Goal: Information Seeking & Learning: Learn about a topic

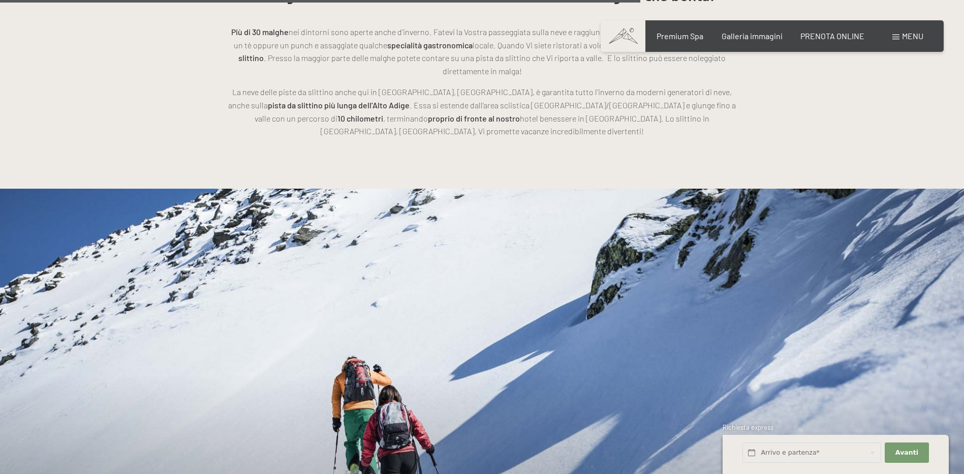
scroll to position [2388, 0]
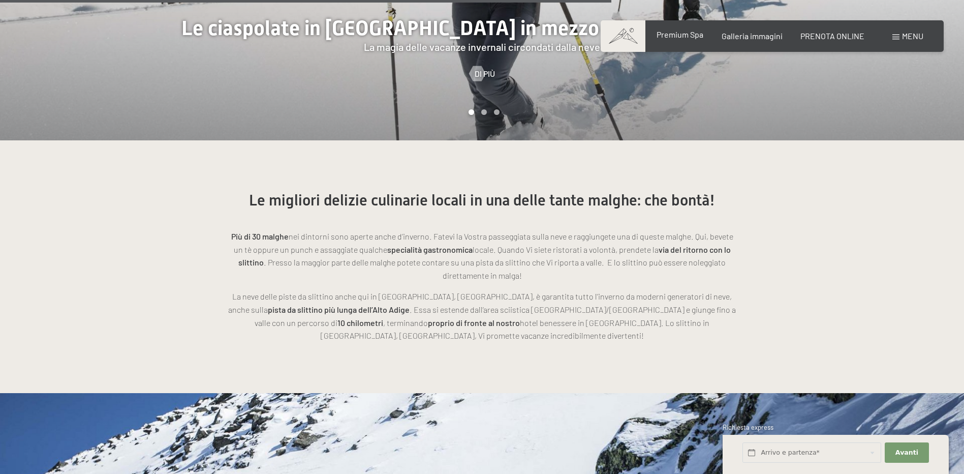
click at [673, 37] on span "Premium Spa" at bounding box center [680, 34] width 47 height 10
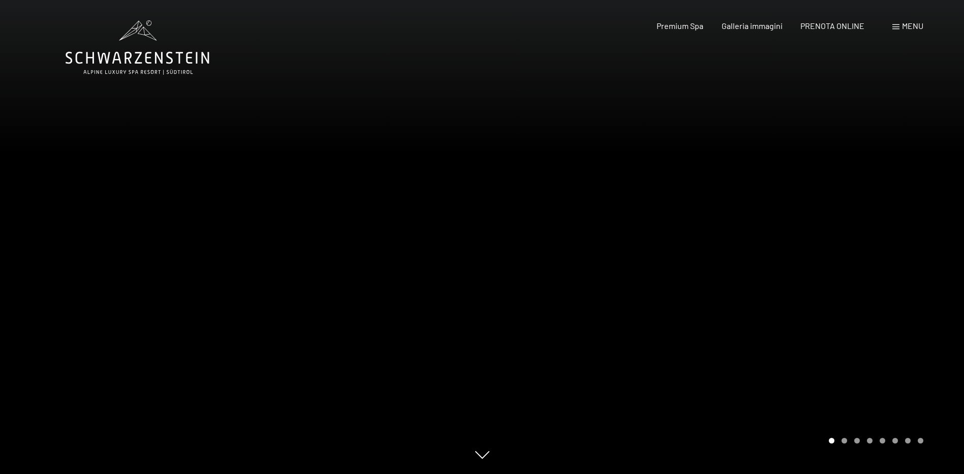
click at [846, 266] on div at bounding box center [723, 237] width 482 height 474
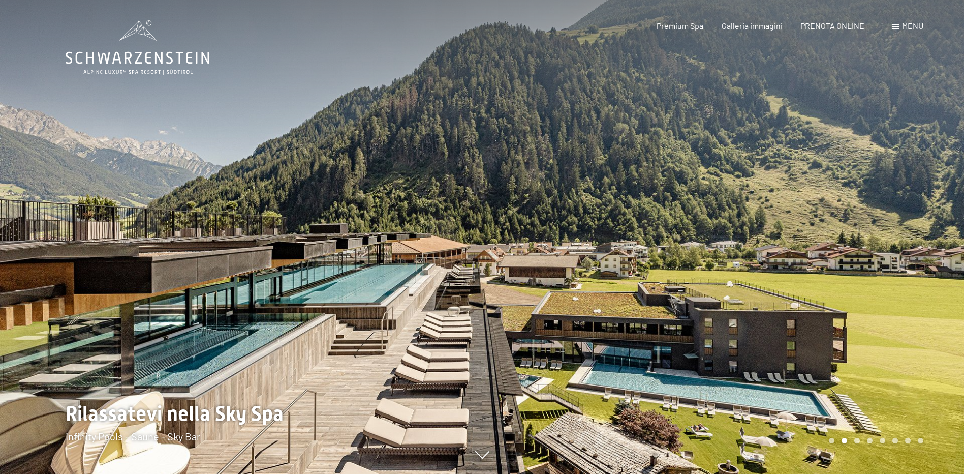
click at [841, 265] on div at bounding box center [723, 237] width 482 height 474
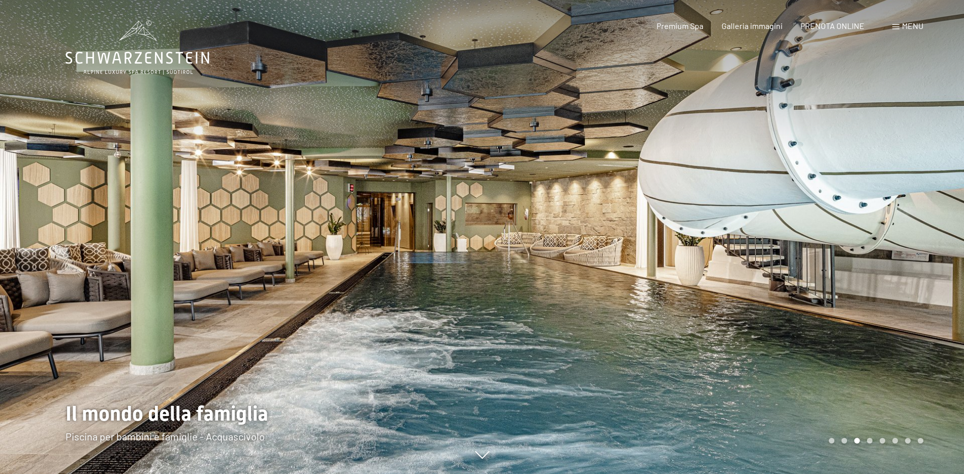
click at [841, 265] on div at bounding box center [723, 237] width 482 height 474
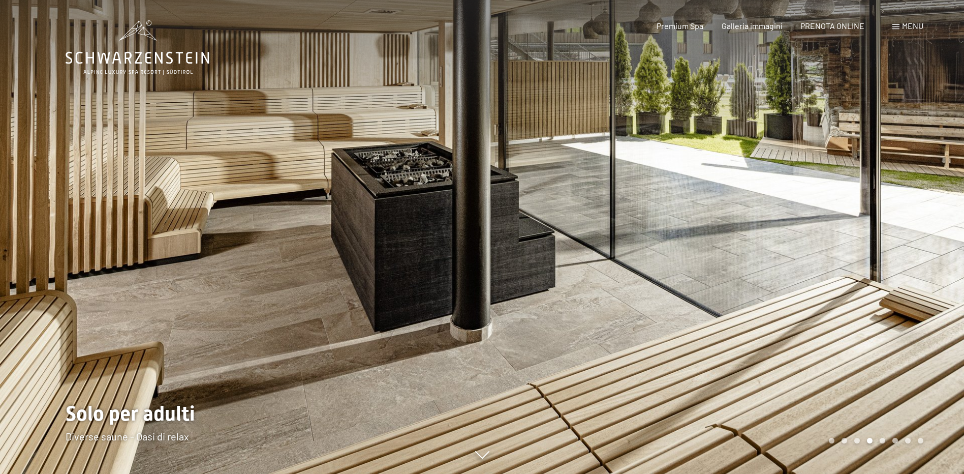
click at [841, 265] on div at bounding box center [723, 237] width 482 height 474
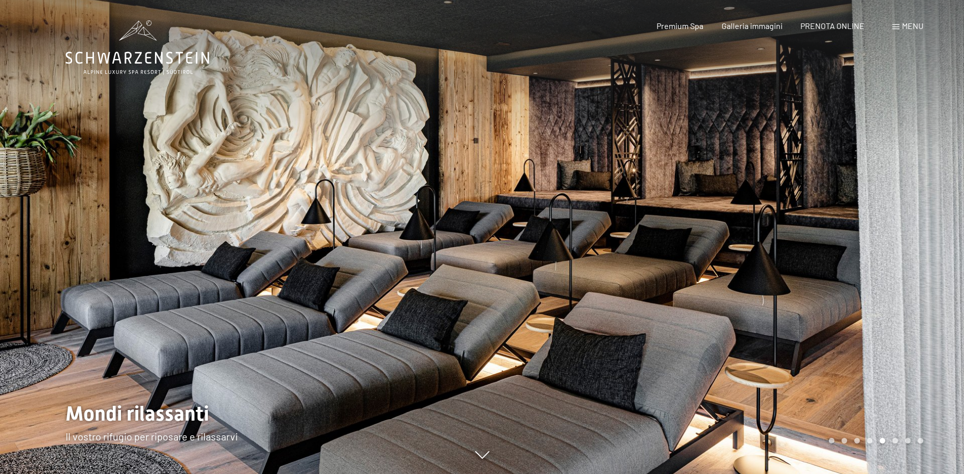
click at [839, 265] on div at bounding box center [723, 237] width 482 height 474
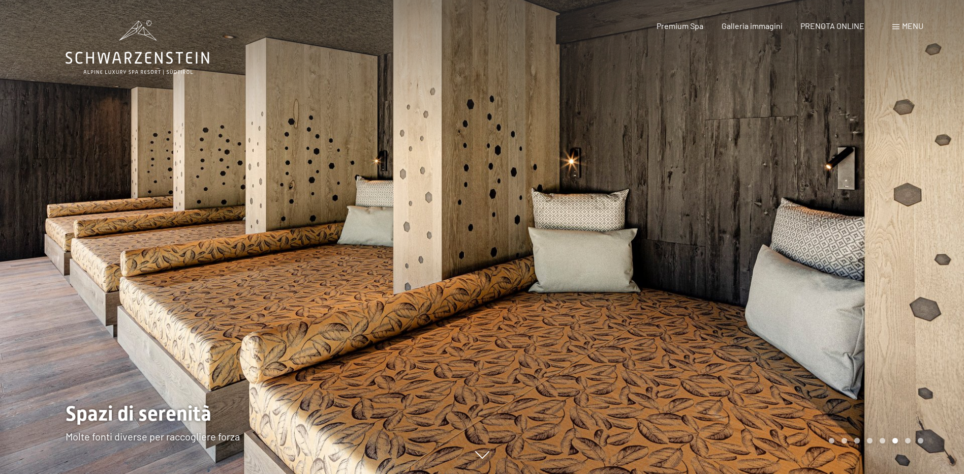
click at [839, 265] on div at bounding box center [723, 237] width 482 height 474
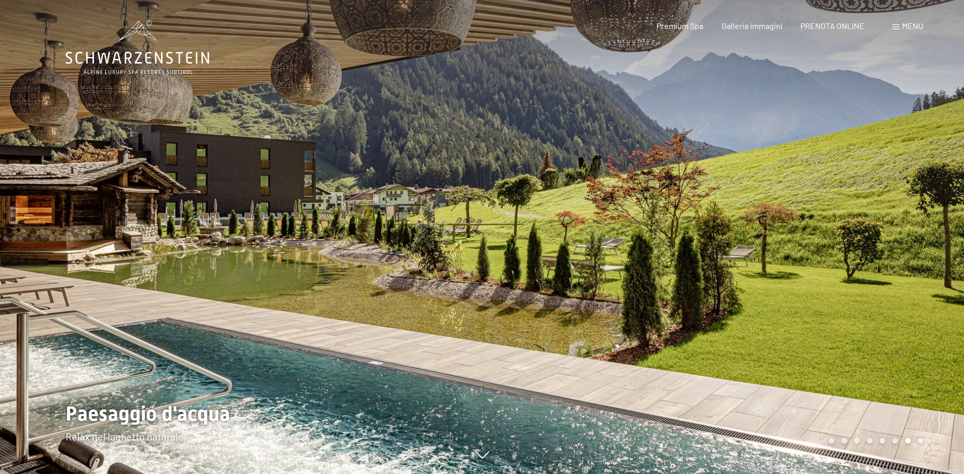
click at [833, 265] on div at bounding box center [723, 237] width 482 height 474
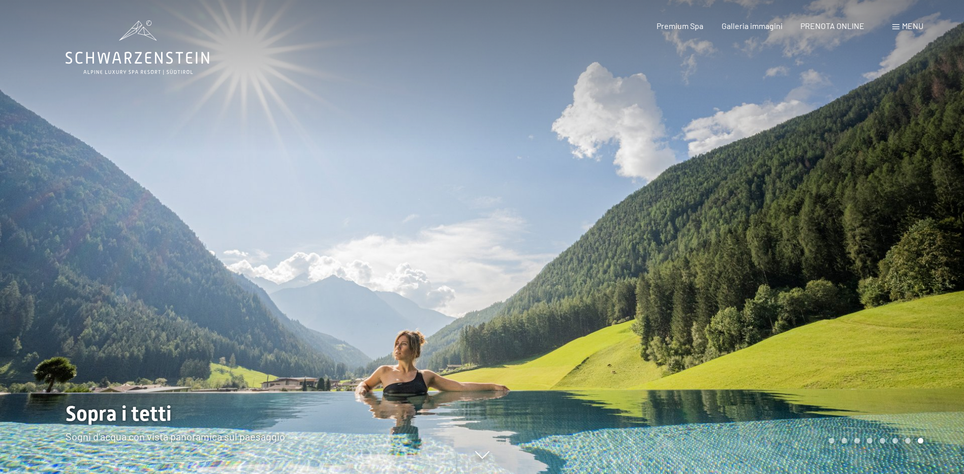
click at [831, 265] on div at bounding box center [723, 237] width 482 height 474
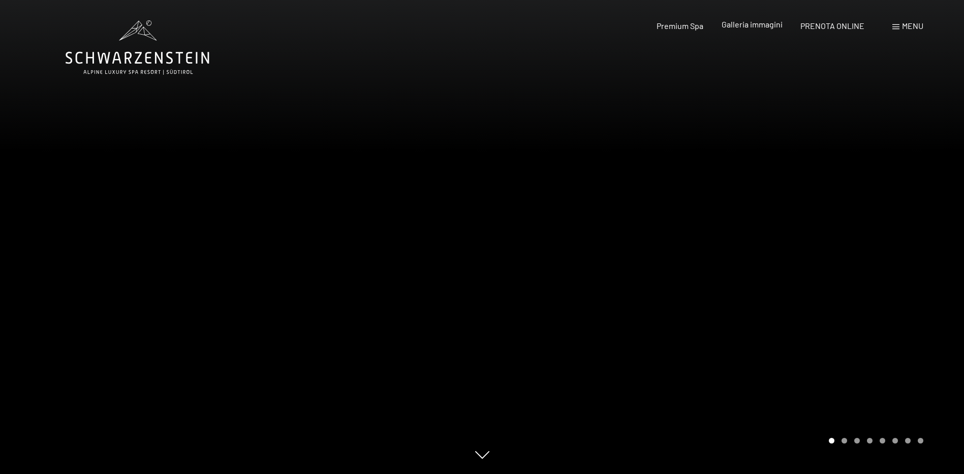
click at [730, 25] on span "Galleria immagini" at bounding box center [752, 24] width 61 height 10
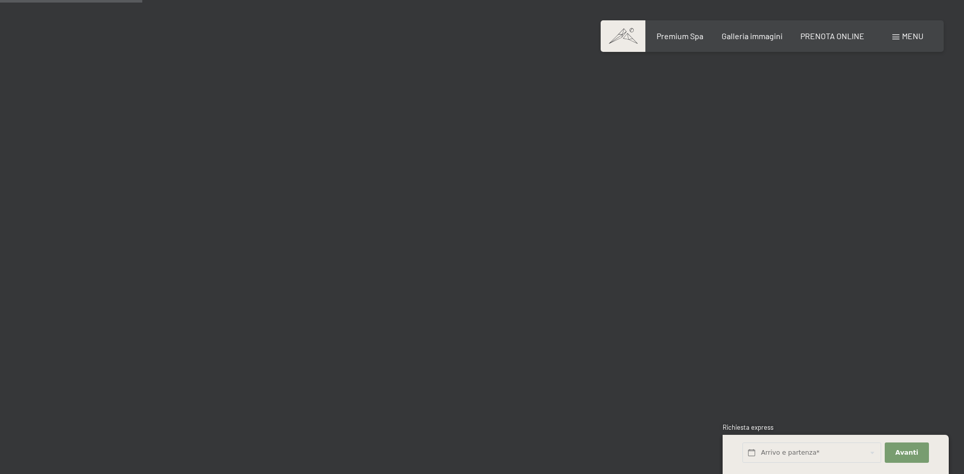
scroll to position [1931, 0]
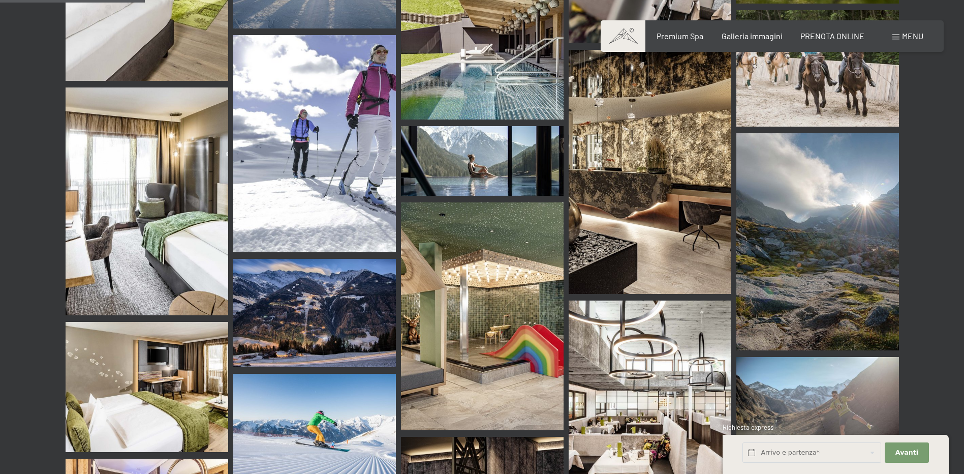
click at [506, 319] on img at bounding box center [482, 316] width 163 height 228
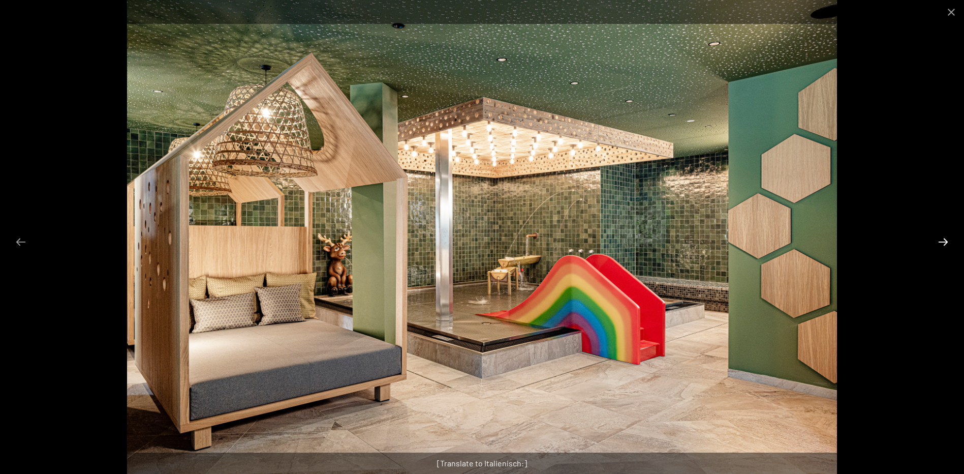
click at [938, 241] on button "Next slide" at bounding box center [943, 242] width 21 height 20
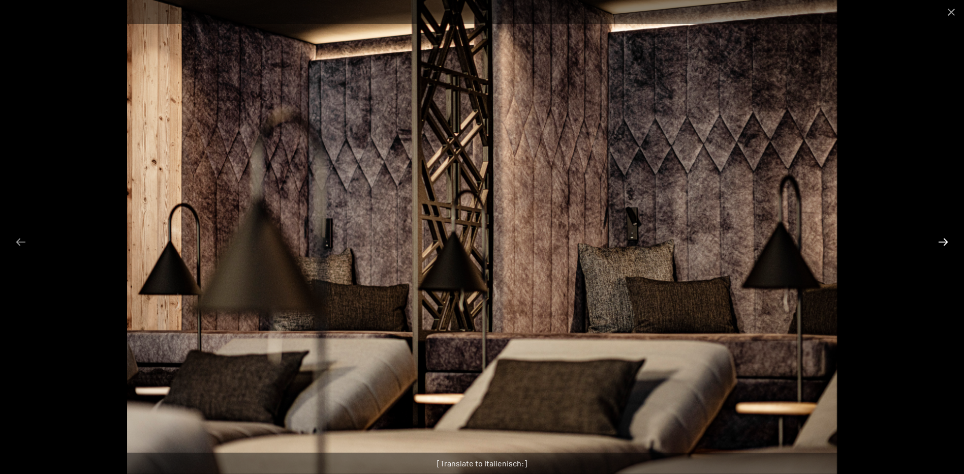
click at [938, 241] on button "Next slide" at bounding box center [943, 242] width 21 height 20
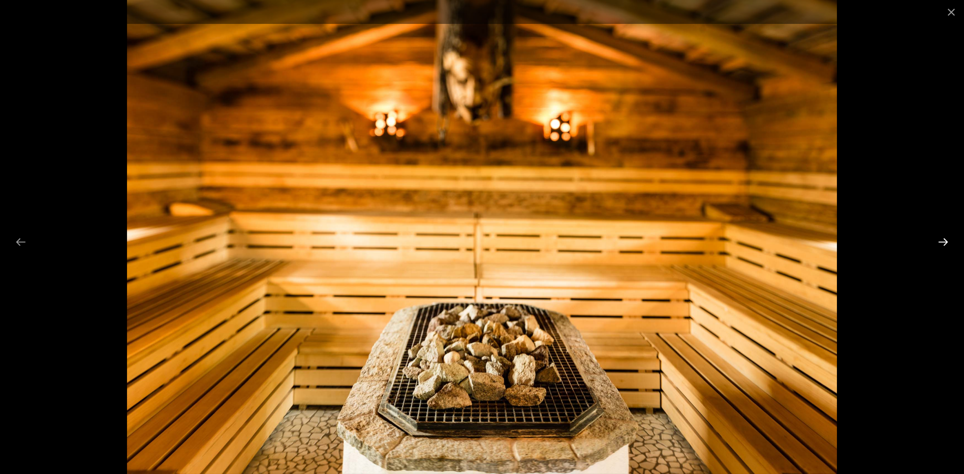
click at [938, 241] on button "Next slide" at bounding box center [943, 242] width 21 height 20
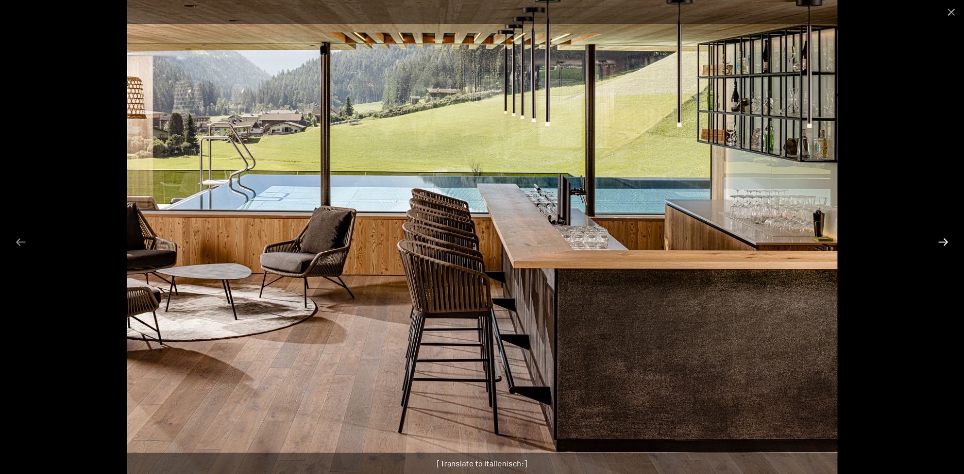
click at [938, 241] on button "Next slide" at bounding box center [943, 242] width 21 height 20
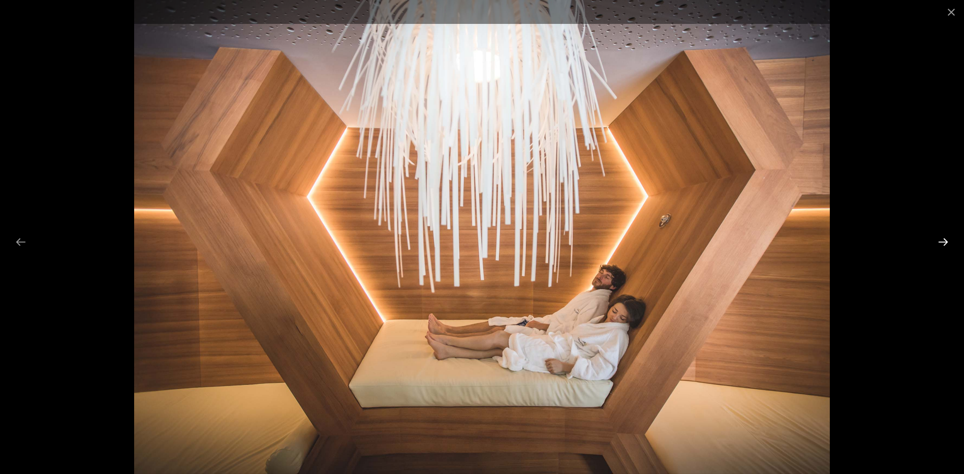
click at [938, 241] on button "Next slide" at bounding box center [943, 242] width 21 height 20
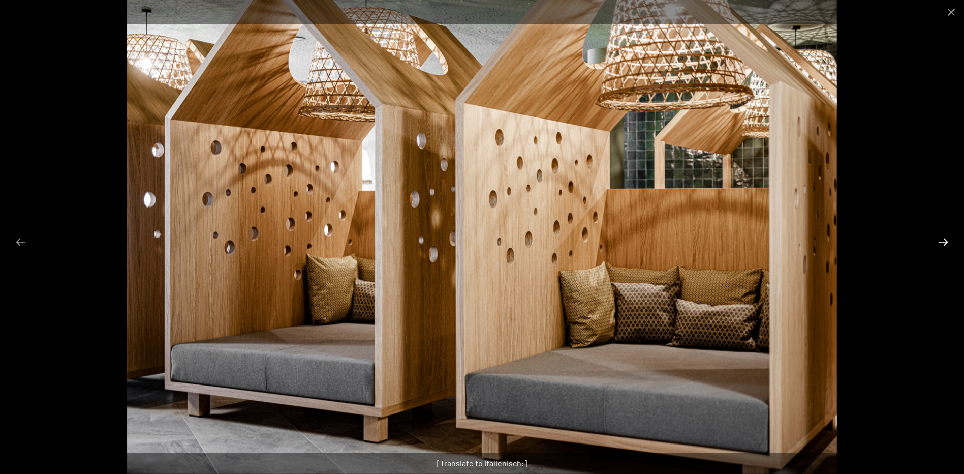
click at [938, 241] on button "Next slide" at bounding box center [943, 242] width 21 height 20
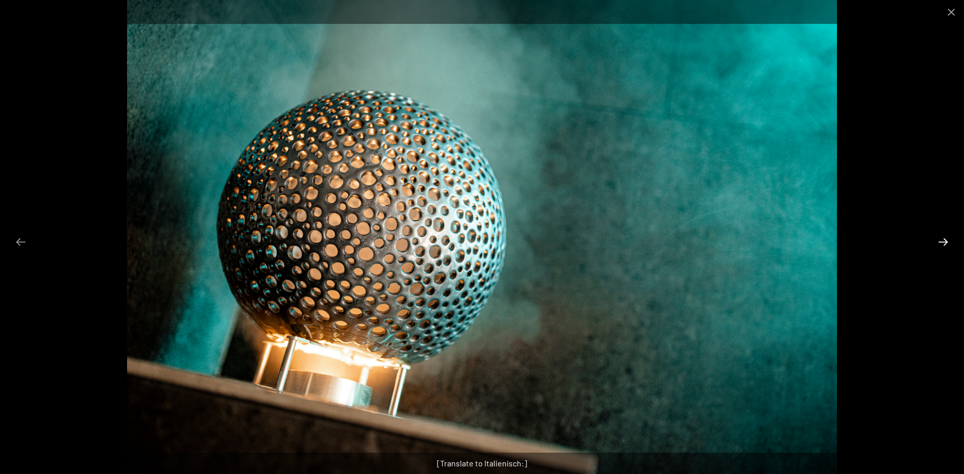
click at [938, 241] on button "Next slide" at bounding box center [943, 242] width 21 height 20
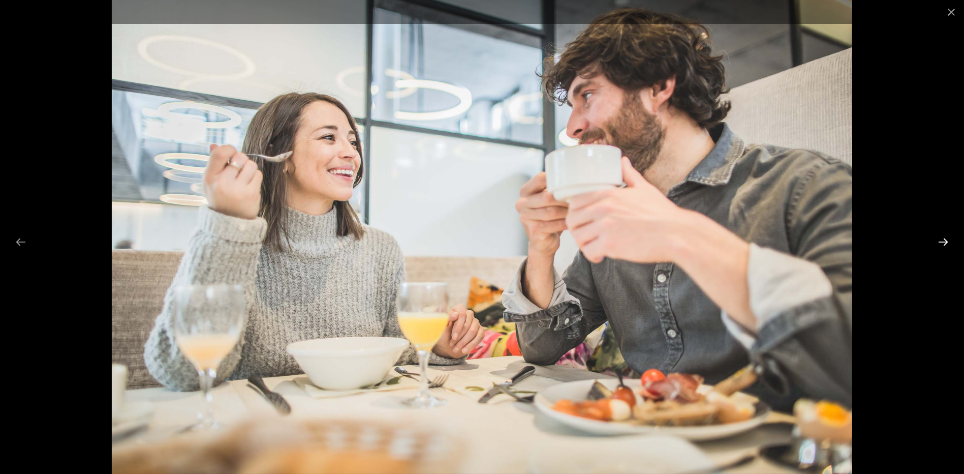
click at [938, 241] on button "Next slide" at bounding box center [943, 242] width 21 height 20
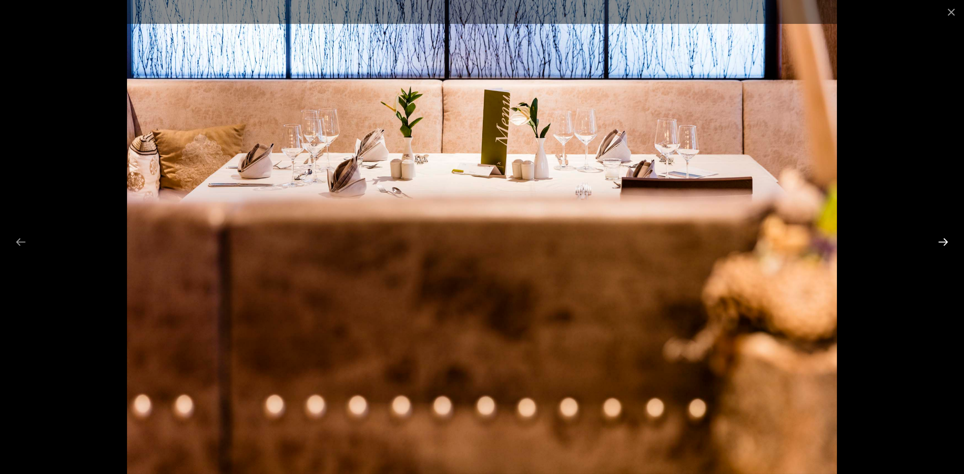
click at [938, 241] on button "Next slide" at bounding box center [943, 242] width 21 height 20
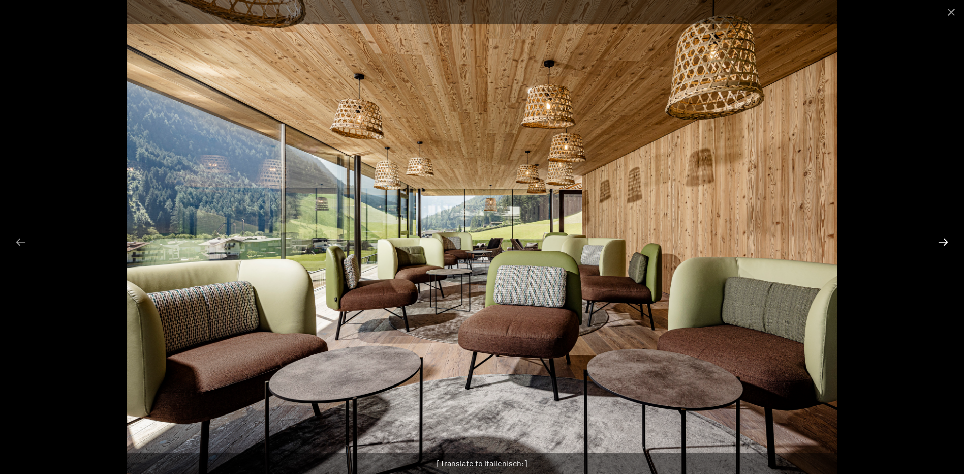
click at [938, 241] on button "Next slide" at bounding box center [943, 242] width 21 height 20
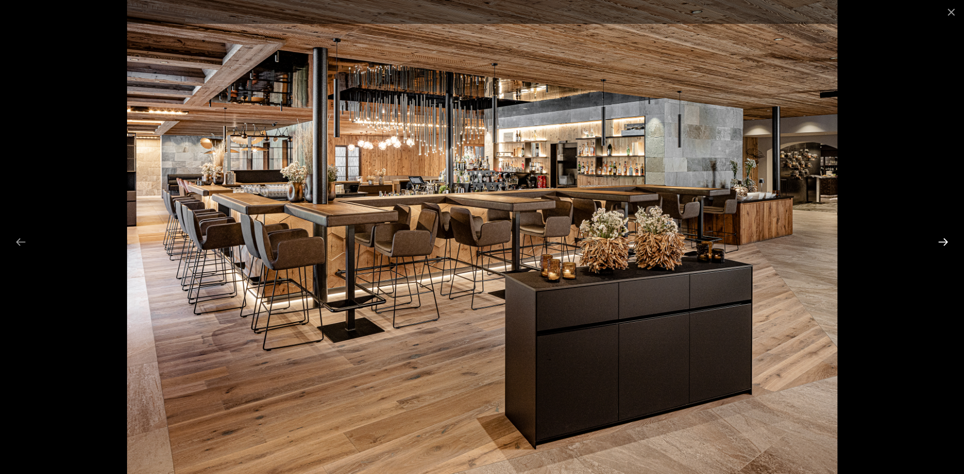
click at [938, 241] on button "Next slide" at bounding box center [943, 242] width 21 height 20
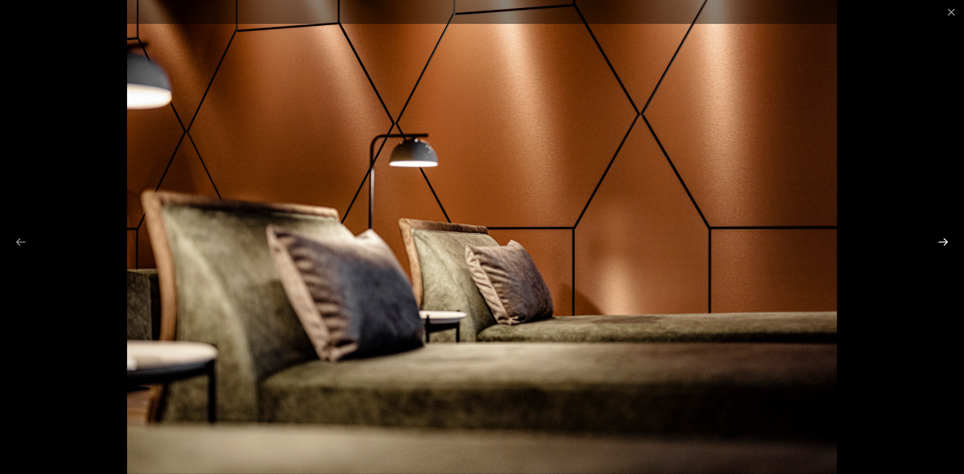
click at [938, 241] on button "Next slide" at bounding box center [943, 242] width 21 height 20
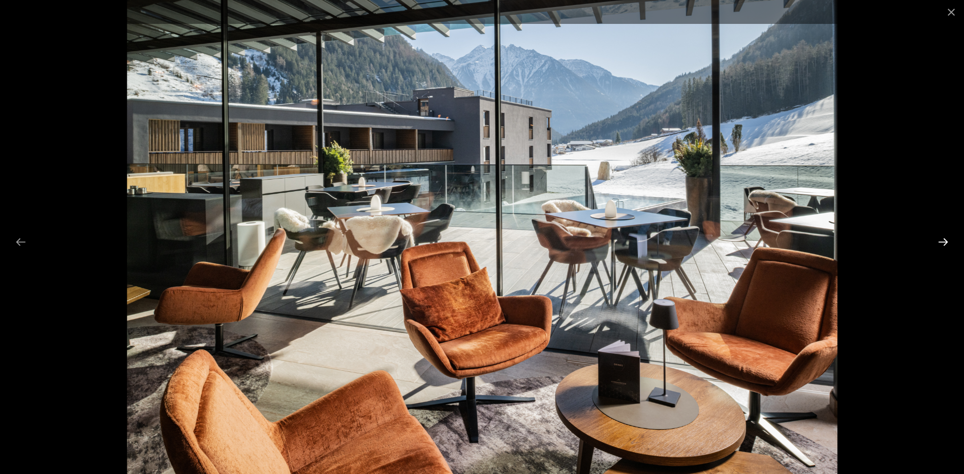
click at [938, 241] on button "Next slide" at bounding box center [943, 242] width 21 height 20
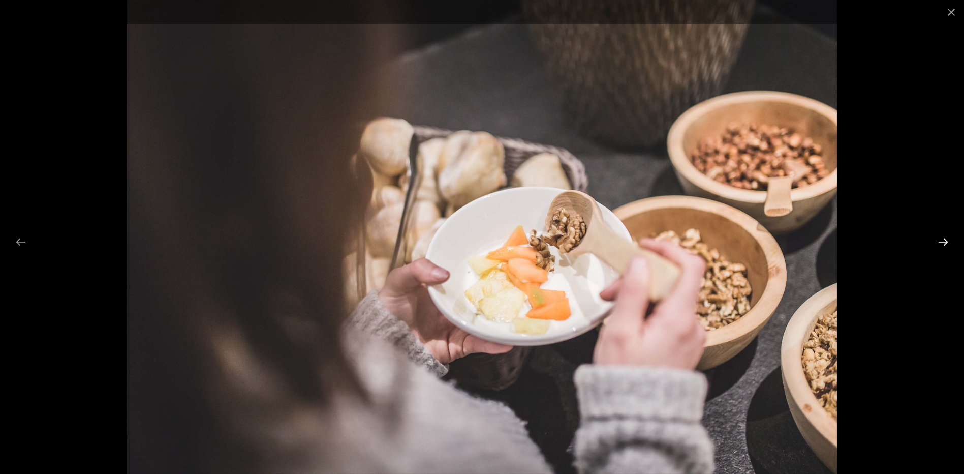
click at [938, 241] on button "Next slide" at bounding box center [943, 242] width 21 height 20
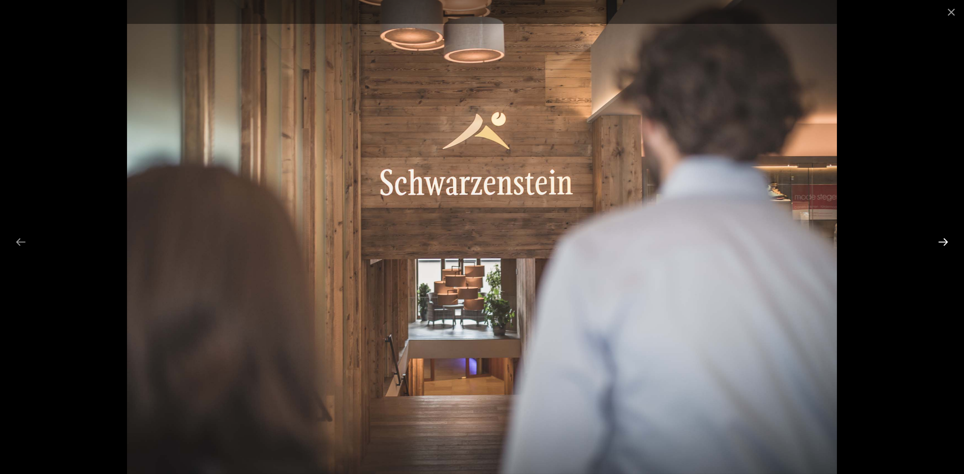
click at [938, 241] on button "Next slide" at bounding box center [943, 242] width 21 height 20
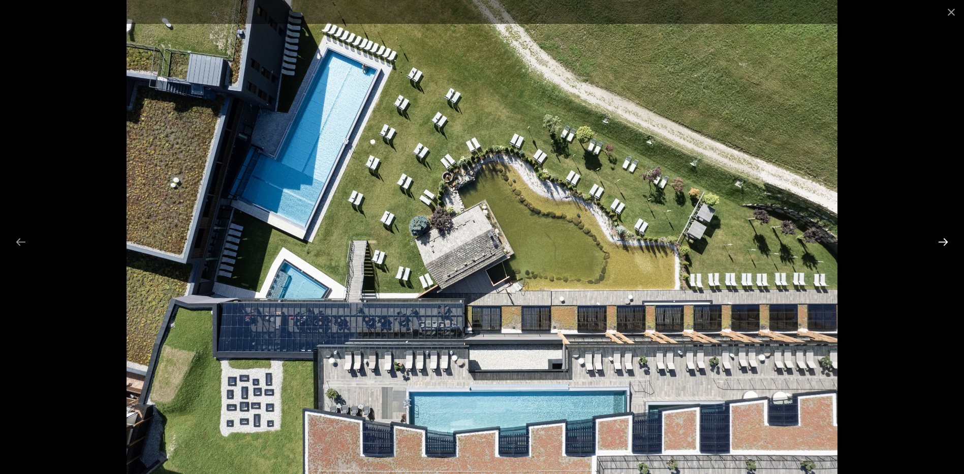
click at [938, 241] on button "Next slide" at bounding box center [943, 242] width 21 height 20
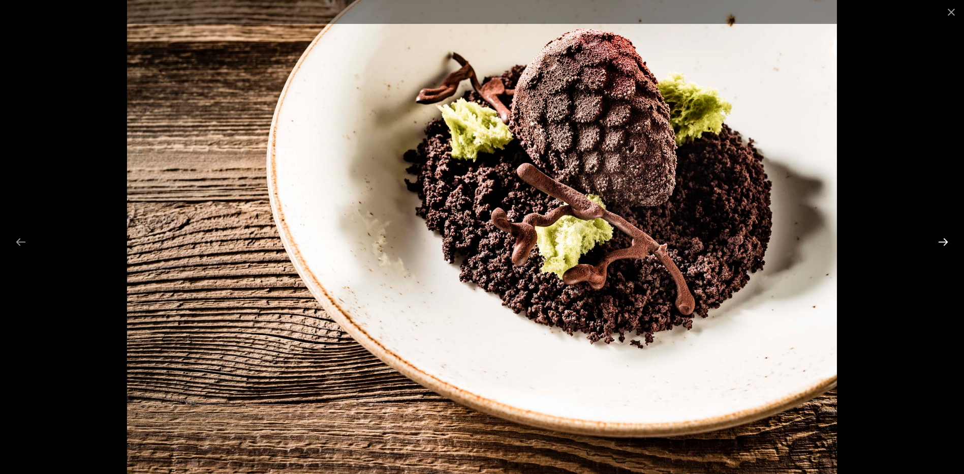
click at [938, 241] on button "Next slide" at bounding box center [943, 242] width 21 height 20
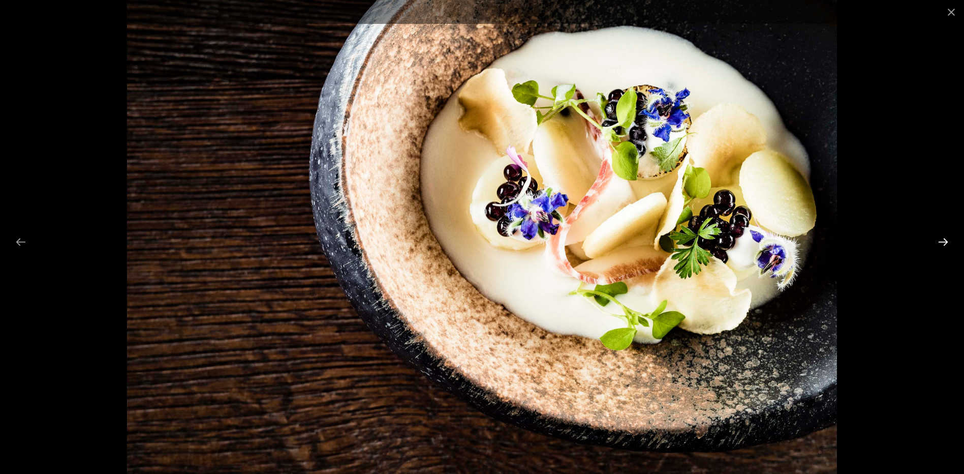
click at [938, 241] on button "Next slide" at bounding box center [943, 242] width 21 height 20
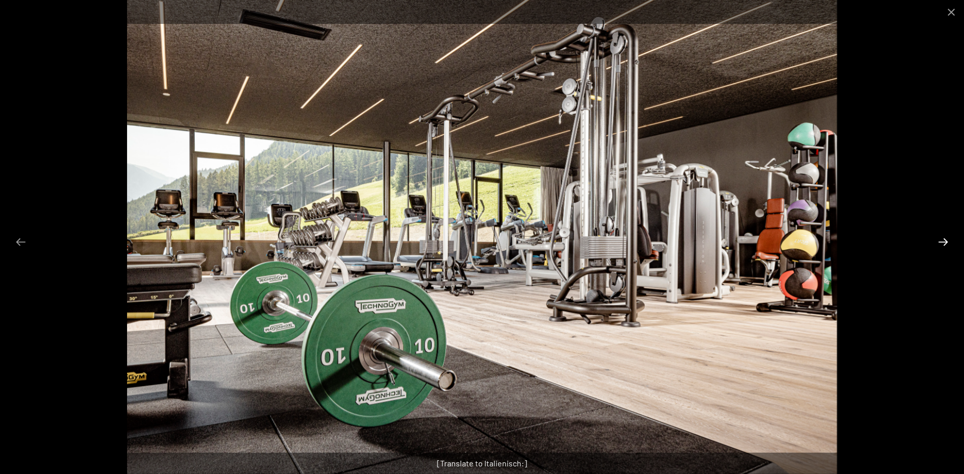
click at [938, 241] on button "Next slide" at bounding box center [943, 242] width 21 height 20
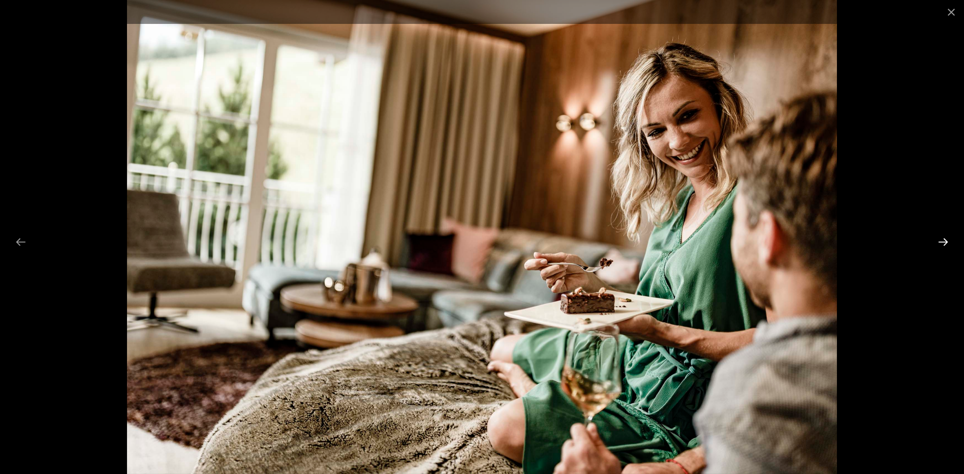
click at [938, 241] on button "Next slide" at bounding box center [943, 242] width 21 height 20
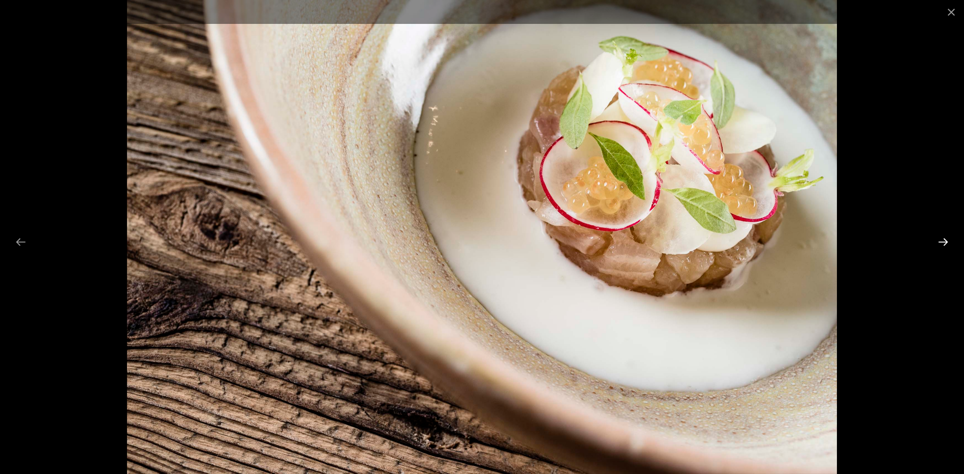
click at [938, 241] on button "Next slide" at bounding box center [943, 242] width 21 height 20
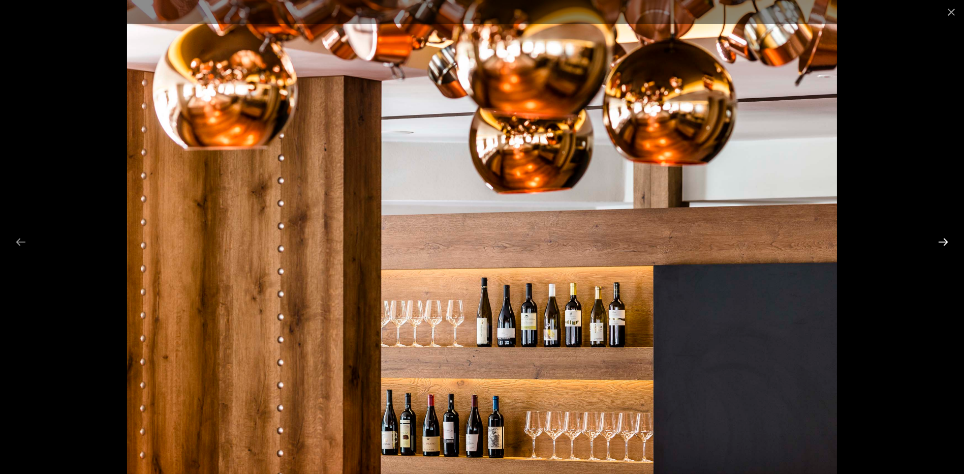
click at [938, 241] on button "Next slide" at bounding box center [943, 242] width 21 height 20
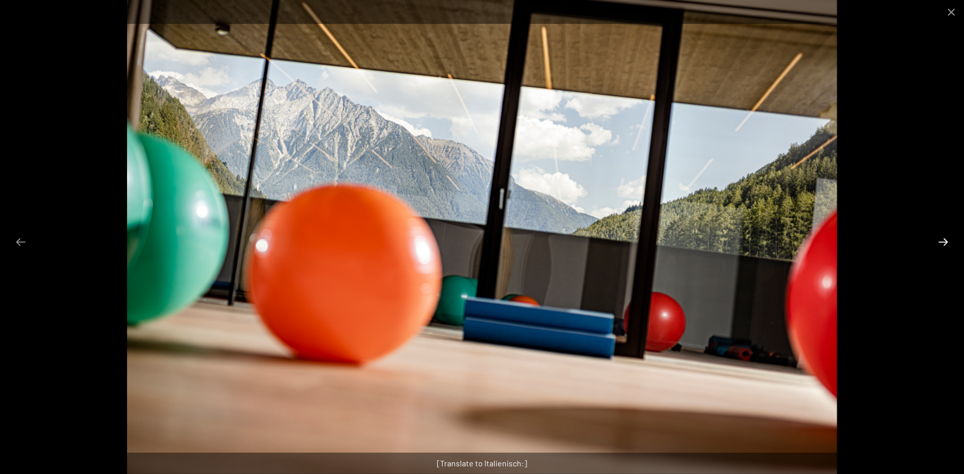
click at [938, 241] on button "Next slide" at bounding box center [943, 242] width 21 height 20
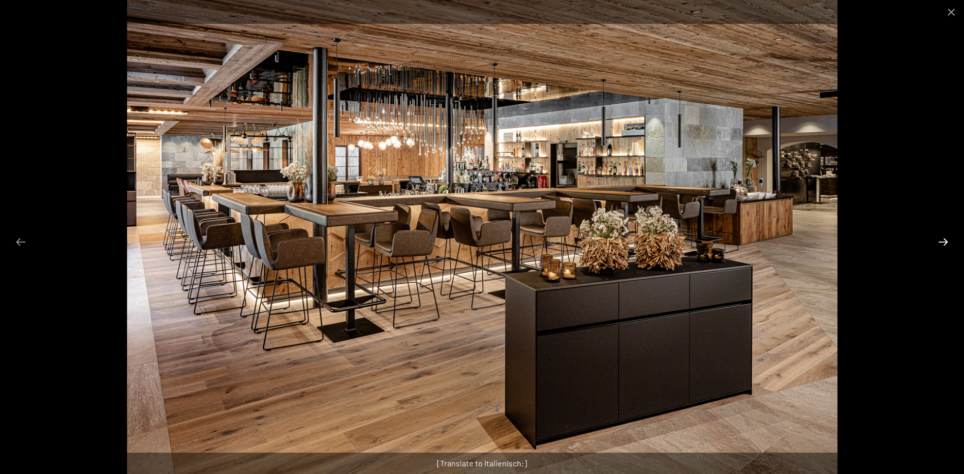
click at [938, 241] on button "Next slide" at bounding box center [943, 242] width 21 height 20
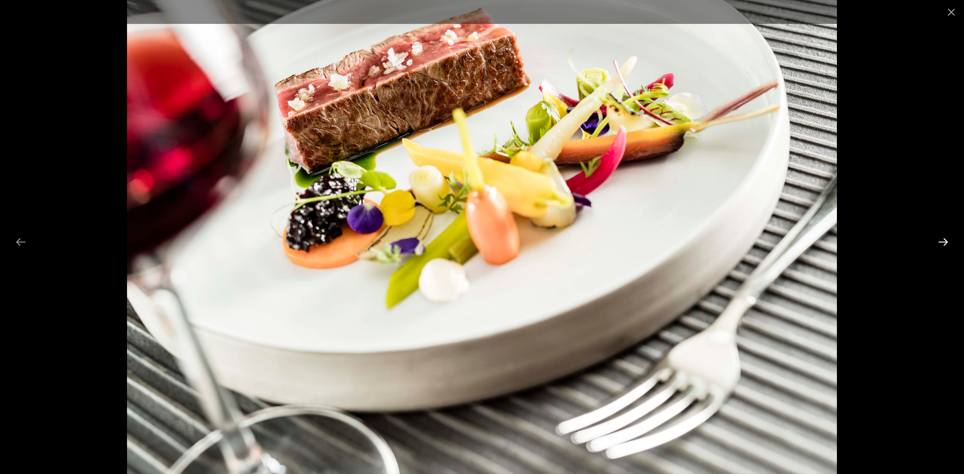
click at [938, 241] on button "Next slide" at bounding box center [943, 242] width 21 height 20
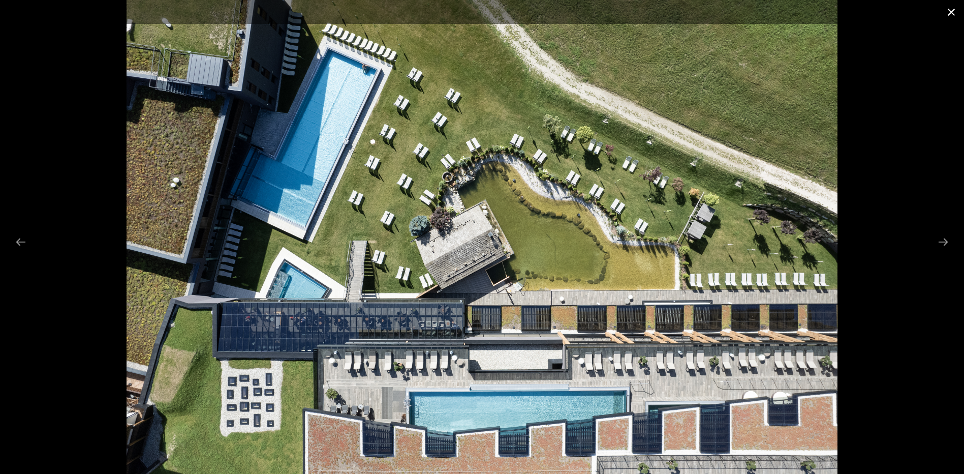
click at [954, 18] on button "Close gallery" at bounding box center [951, 12] width 25 height 24
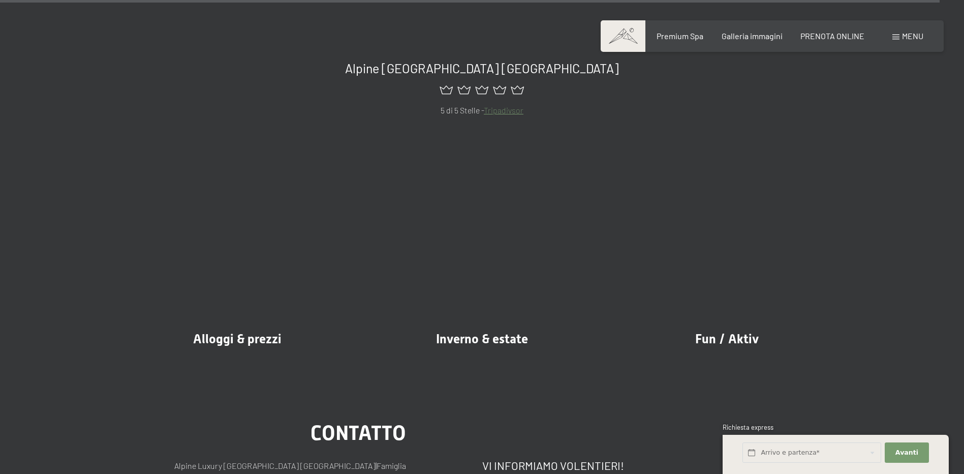
scroll to position [12603, 0]
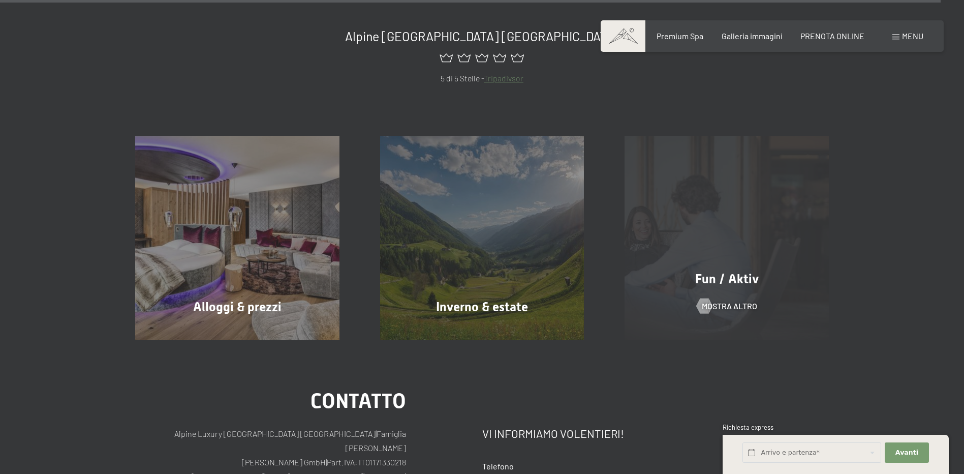
click at [738, 221] on div "Fun / Aktiv mostra altro" at bounding box center [726, 238] width 245 height 204
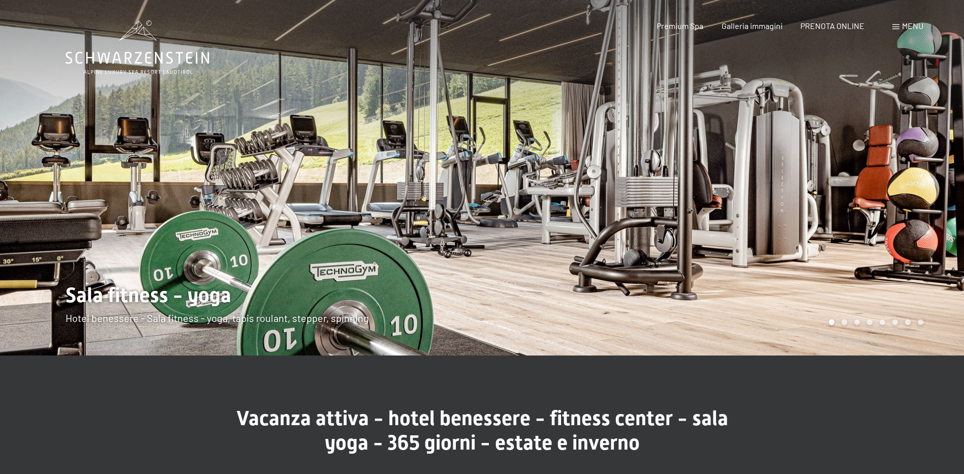
click at [927, 214] on div at bounding box center [723, 177] width 482 height 355
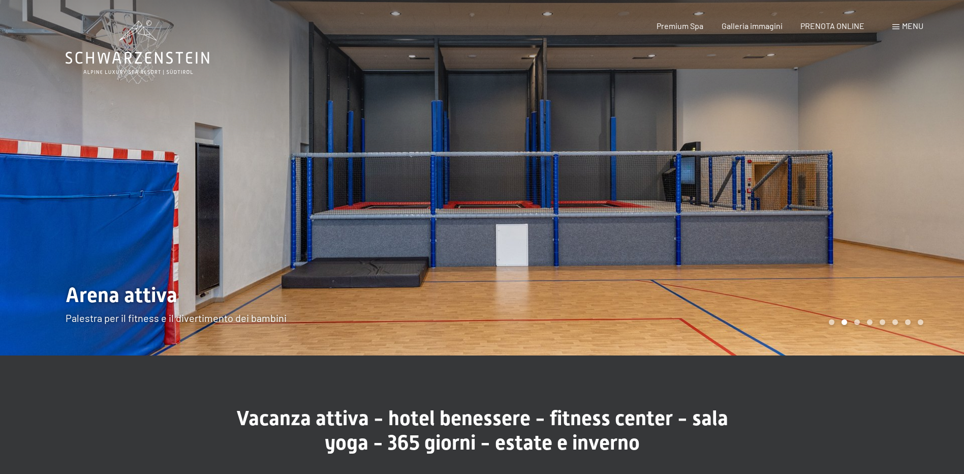
click at [901, 235] on div at bounding box center [723, 177] width 482 height 355
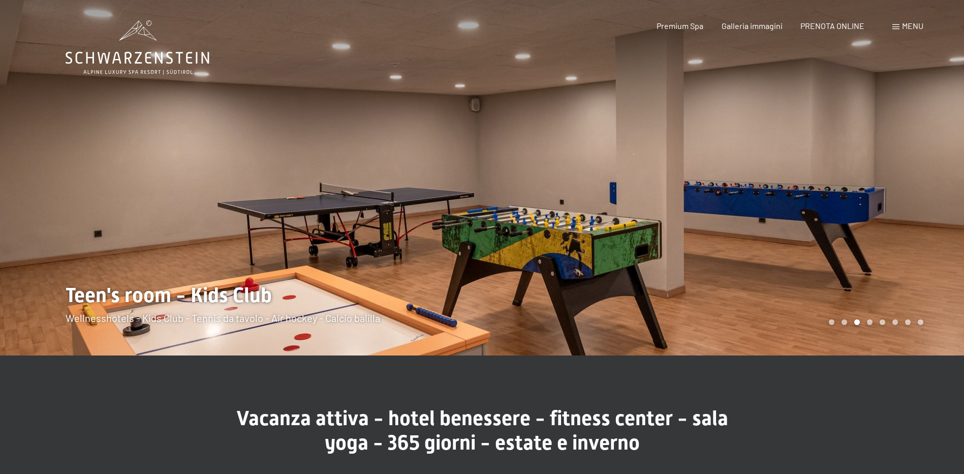
click at [896, 234] on div at bounding box center [723, 177] width 482 height 355
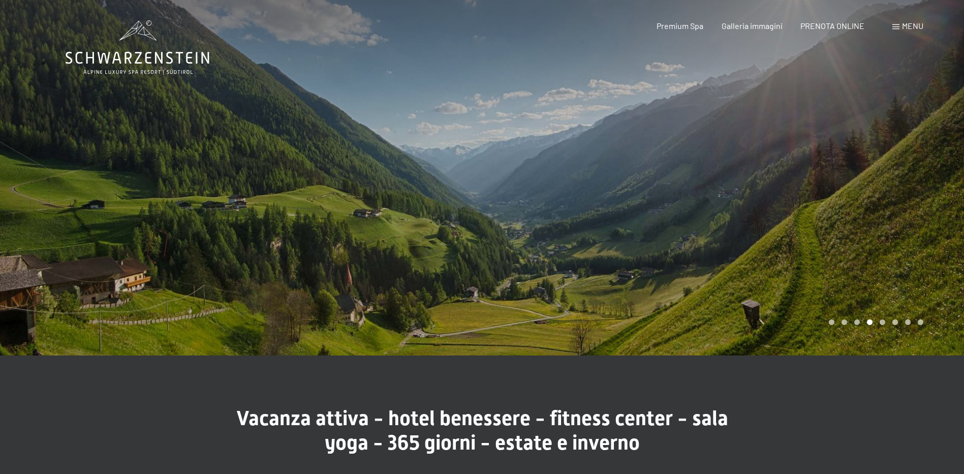
click at [896, 234] on div at bounding box center [723, 177] width 482 height 355
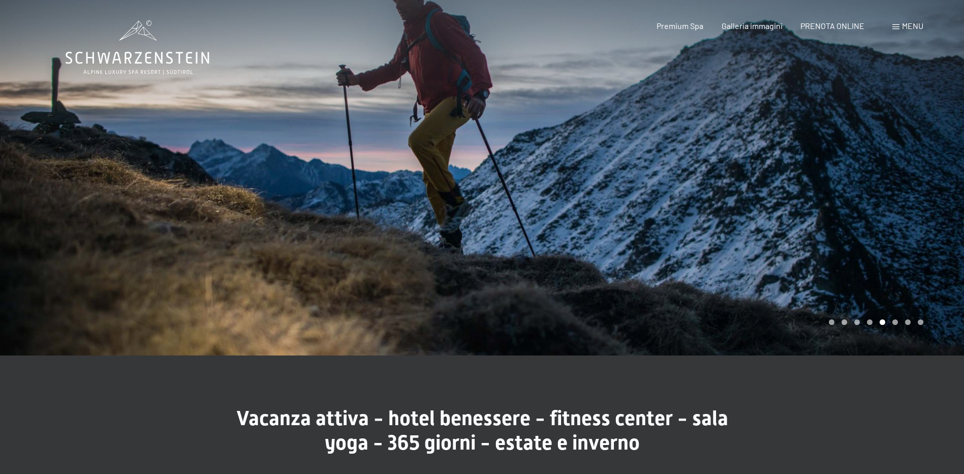
click at [896, 234] on div at bounding box center [723, 177] width 482 height 355
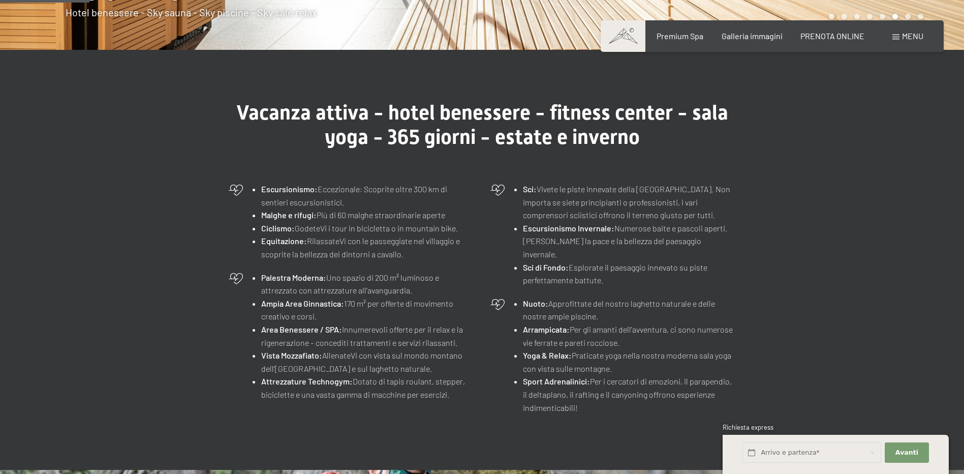
scroll to position [305, 0]
